Goal: Navigation & Orientation: Understand site structure

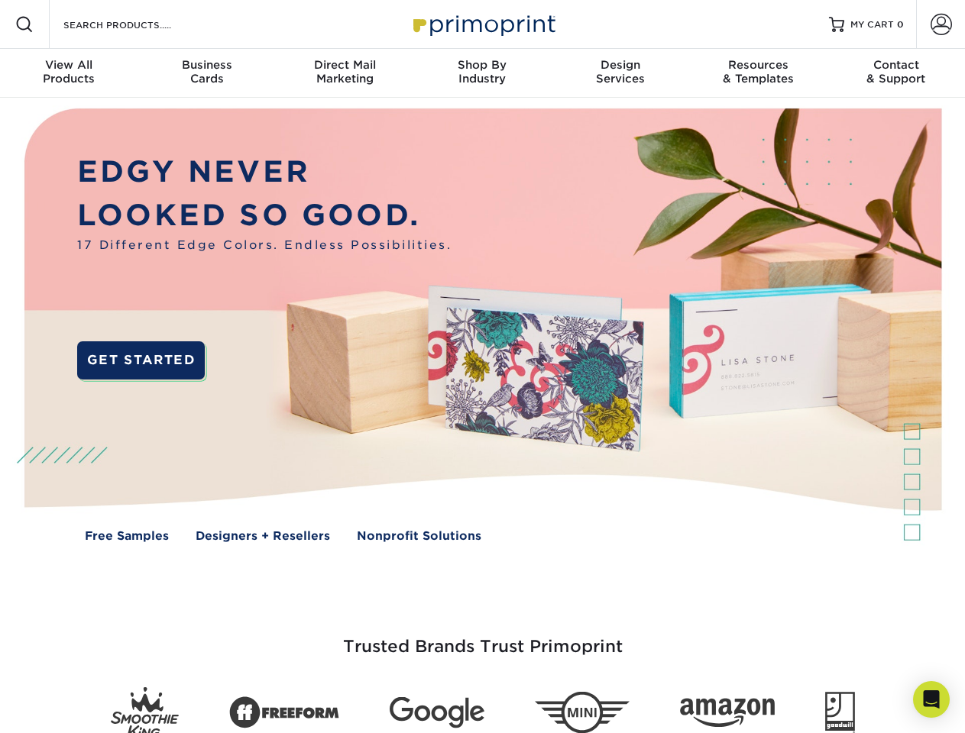
click at [482, 367] on img at bounding box center [482, 336] width 955 height 477
click at [24, 24] on span at bounding box center [24, 24] width 18 height 18
click at [940, 24] on span at bounding box center [940, 24] width 21 height 21
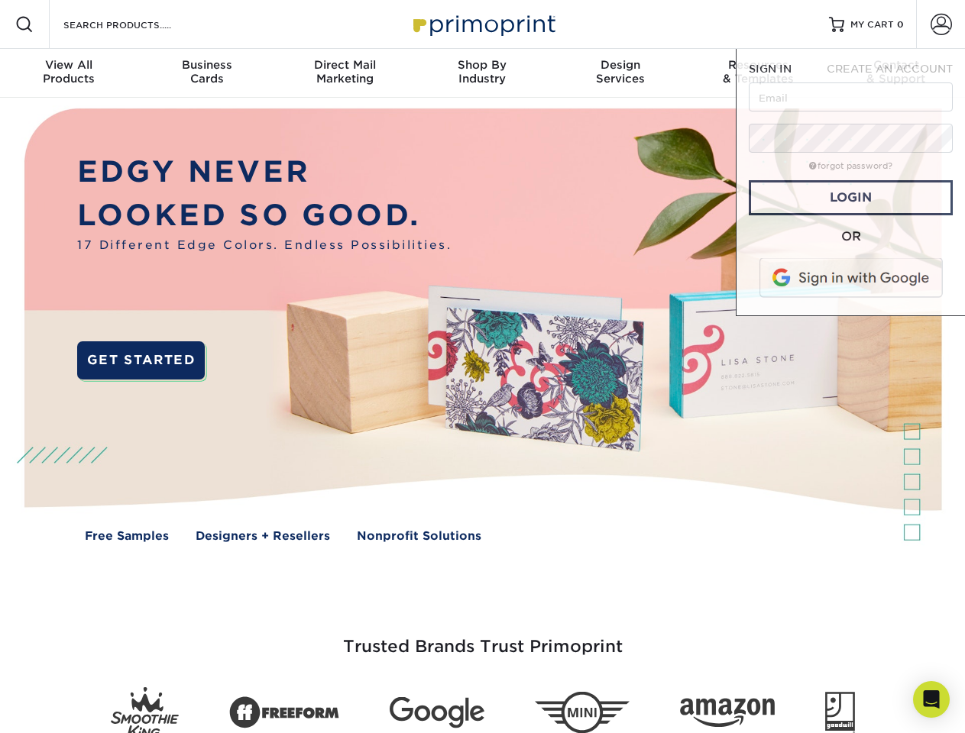
click at [69, 73] on div "View All Products" at bounding box center [68, 71] width 137 height 27
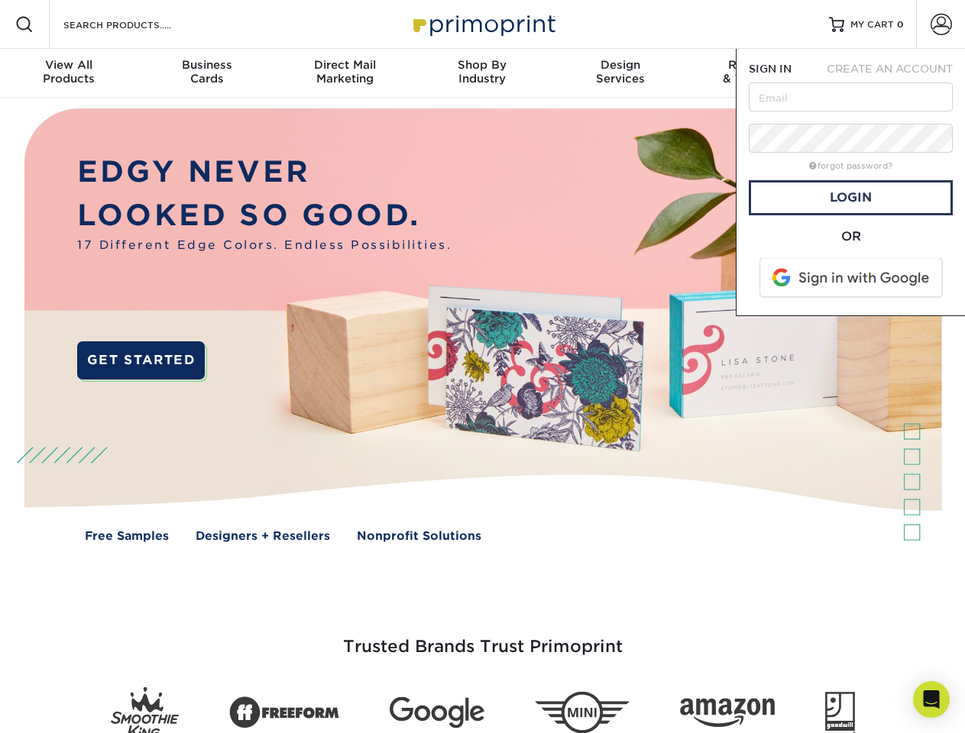
click at [206, 73] on div "Business Cards" at bounding box center [205, 71] width 137 height 27
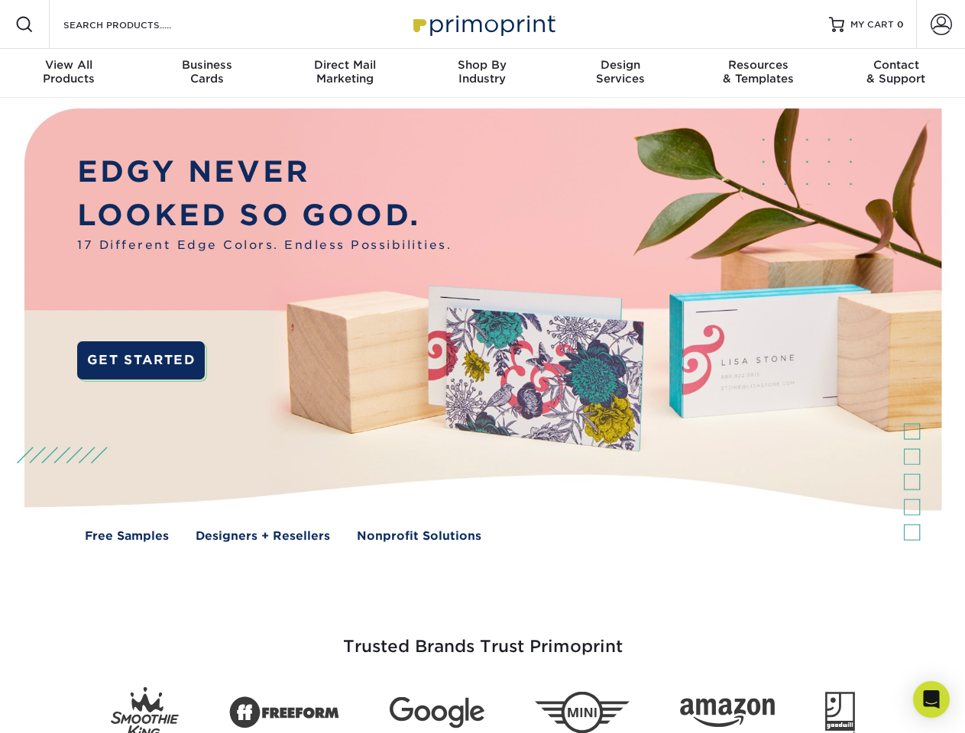
click at [344, 73] on div "Direct Mail Marketing" at bounding box center [344, 71] width 137 height 27
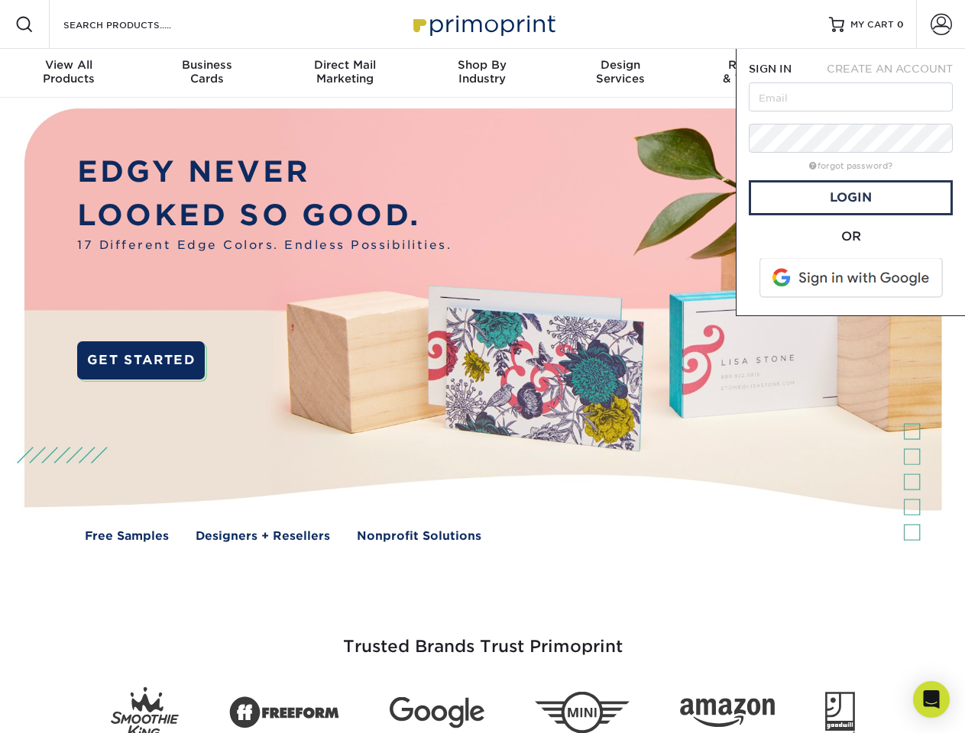
click at [482, 73] on div "Shop By Industry" at bounding box center [481, 71] width 137 height 27
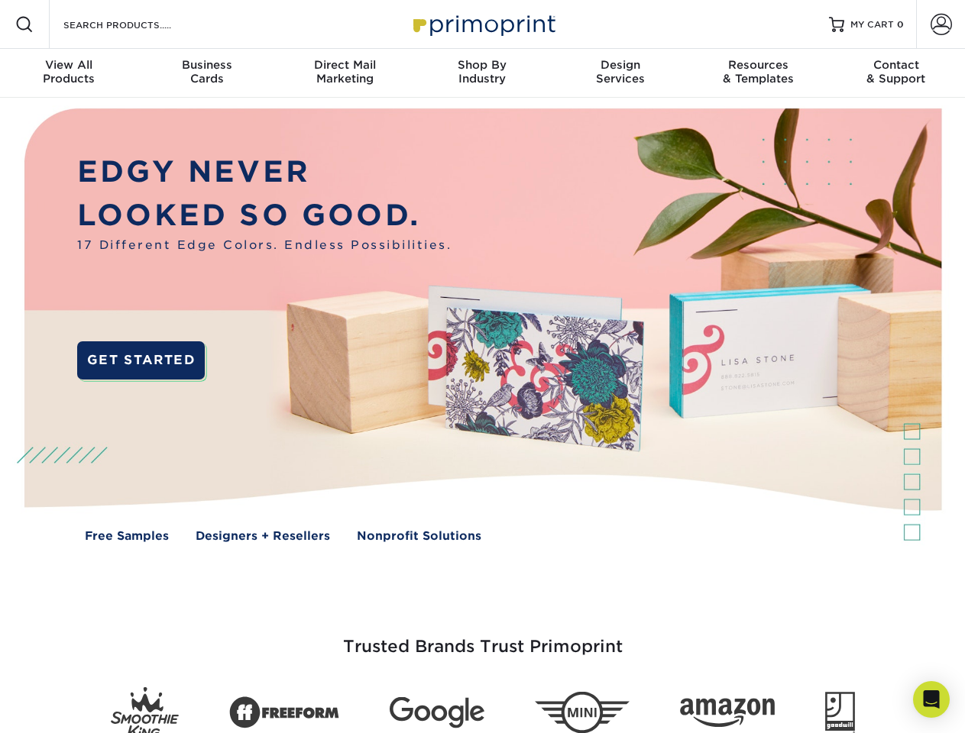
click at [620, 73] on div "Design Services" at bounding box center [619, 71] width 137 height 27
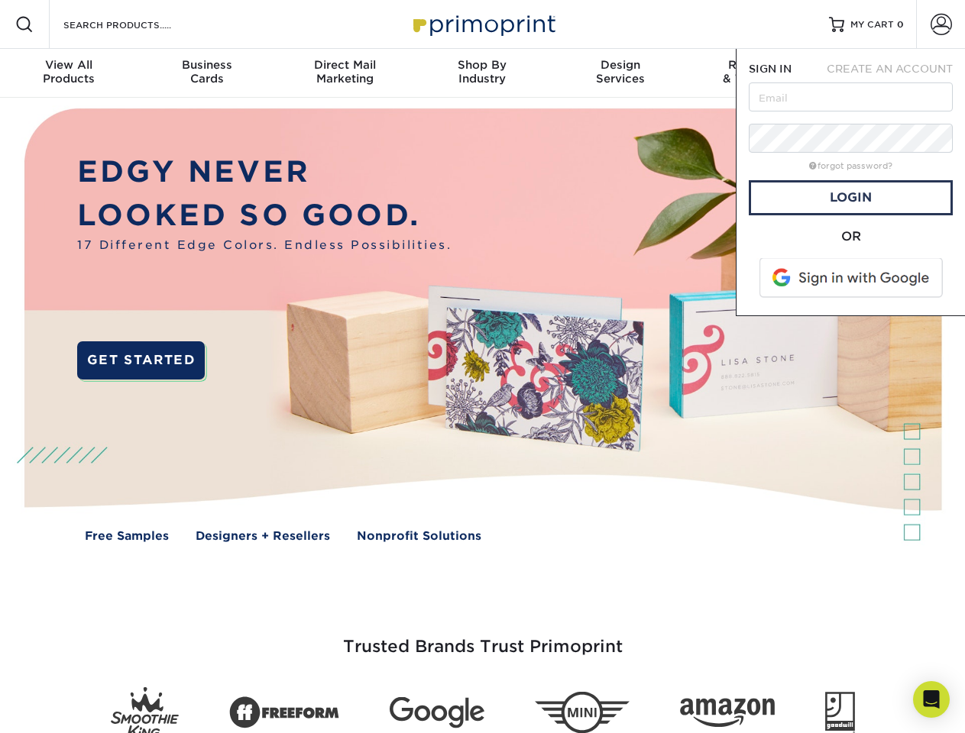
click at [758, 73] on span "SIGN IN" at bounding box center [769, 69] width 43 height 12
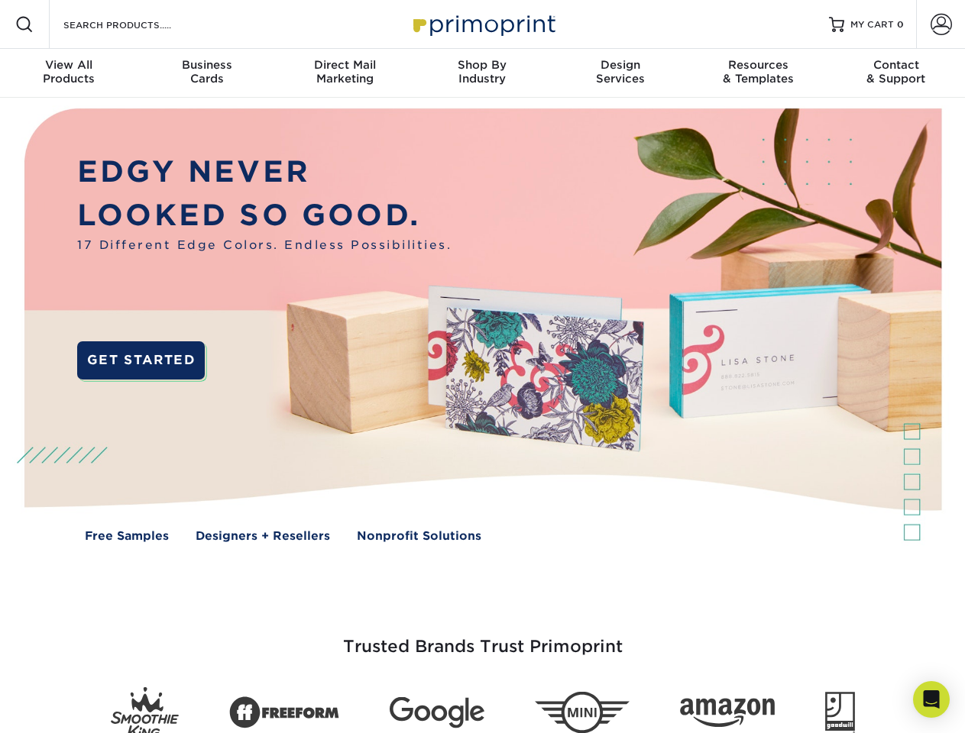
click at [896, 73] on div "Contact & Support" at bounding box center [895, 71] width 137 height 27
